Goal: Task Accomplishment & Management: Use online tool/utility

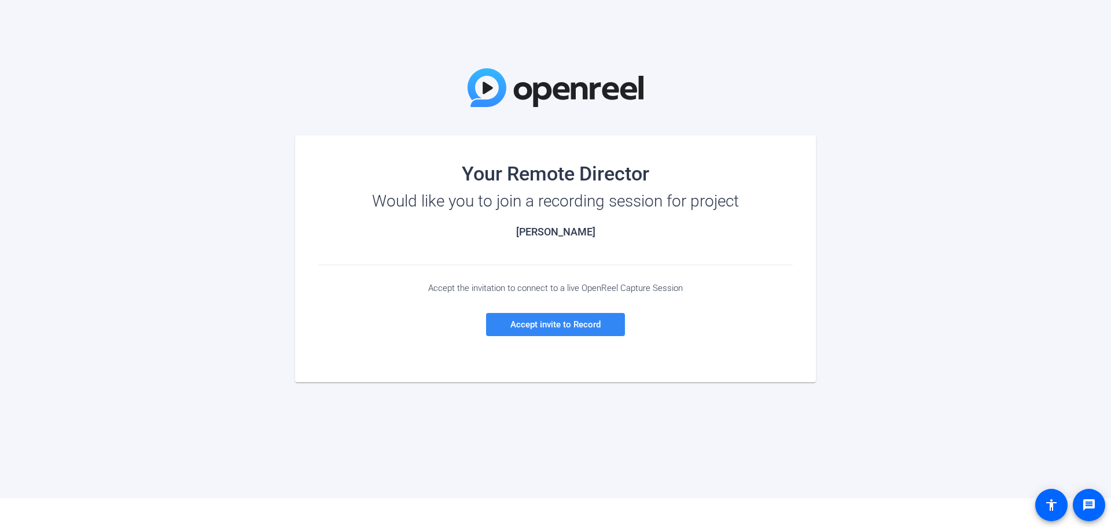
click at [561, 323] on span "Accept invite to Record" at bounding box center [555, 324] width 90 height 10
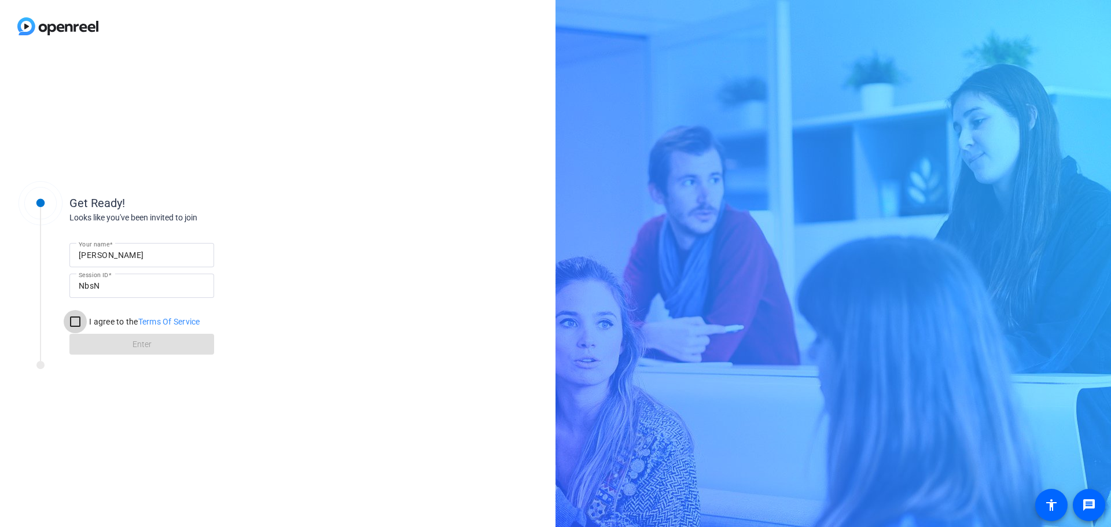
click at [80, 322] on input "I agree to the Terms Of Service" at bounding box center [75, 321] width 23 height 23
checkbox input "true"
click at [105, 344] on span at bounding box center [141, 344] width 145 height 28
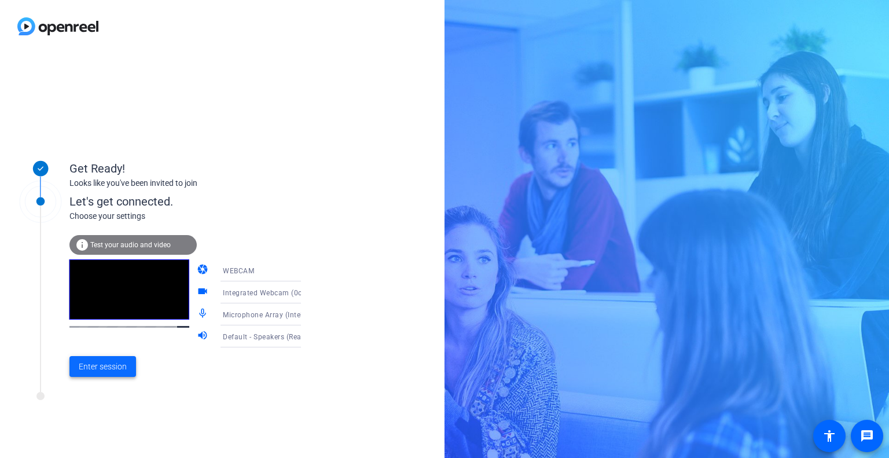
click at [98, 368] on span "Enter session" at bounding box center [103, 367] width 48 height 12
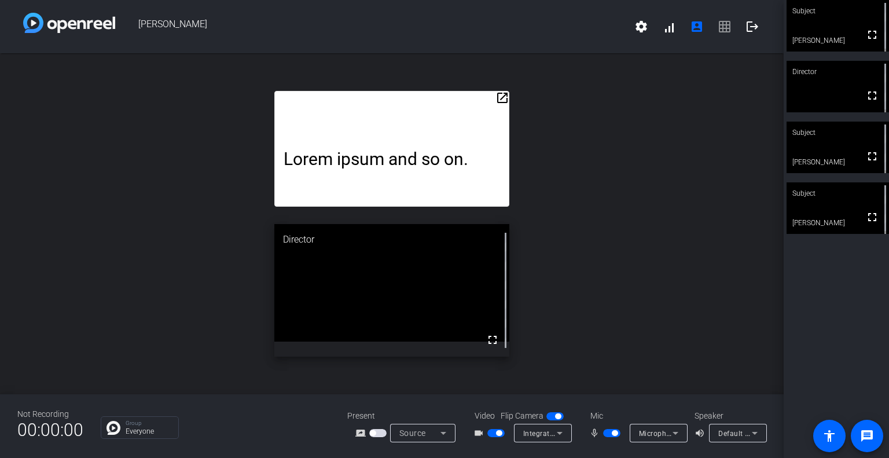
click at [562, 435] on icon at bounding box center [560, 433] width 14 height 14
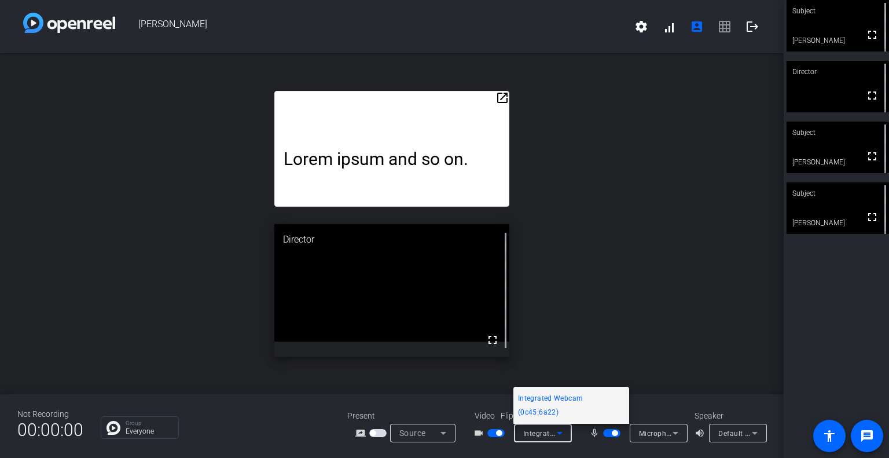
click at [632, 289] on div at bounding box center [444, 229] width 889 height 458
